Goal: Transaction & Acquisition: Purchase product/service

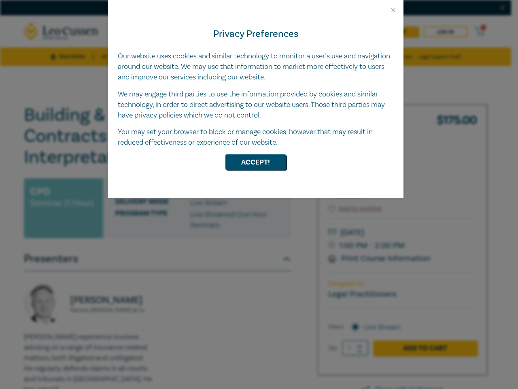
click at [259, 194] on div "Privacy Preferences Our website uses cookies and similar technology to monitor …" at bounding box center [256, 106] width 296 height 184
click at [394, 10] on button "Close" at bounding box center [393, 9] width 7 height 7
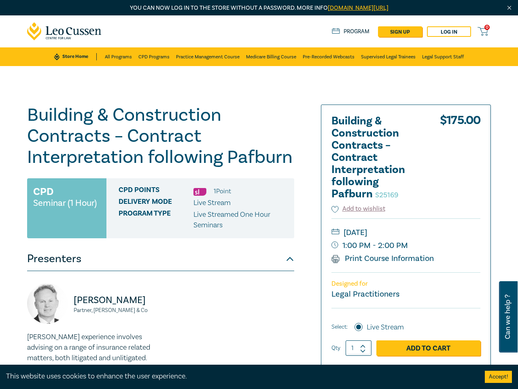
click at [256, 162] on h1 "Building & Construction Contracts – Contract Interpretation following Pafburn S…" at bounding box center [160, 135] width 267 height 63
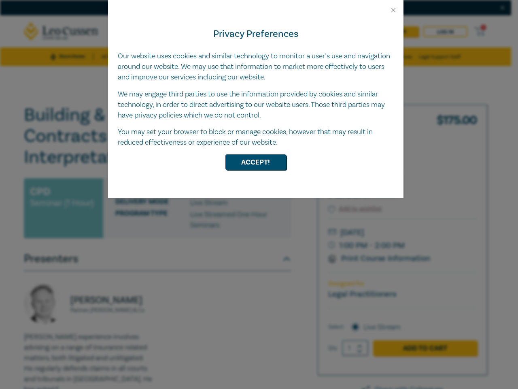
click at [259, 194] on div "Privacy Preferences Our website uses cookies and similar technology to monitor …" at bounding box center [256, 106] width 296 height 184
click at [394, 10] on button "Close" at bounding box center [393, 9] width 7 height 7
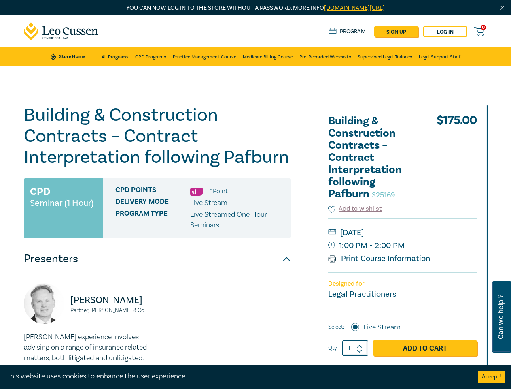
click at [256, 162] on h1 "Building & Construction Contracts – Contract Interpretation following Pafburn S…" at bounding box center [157, 135] width 267 height 63
